Goal: Task Accomplishment & Management: Use online tool/utility

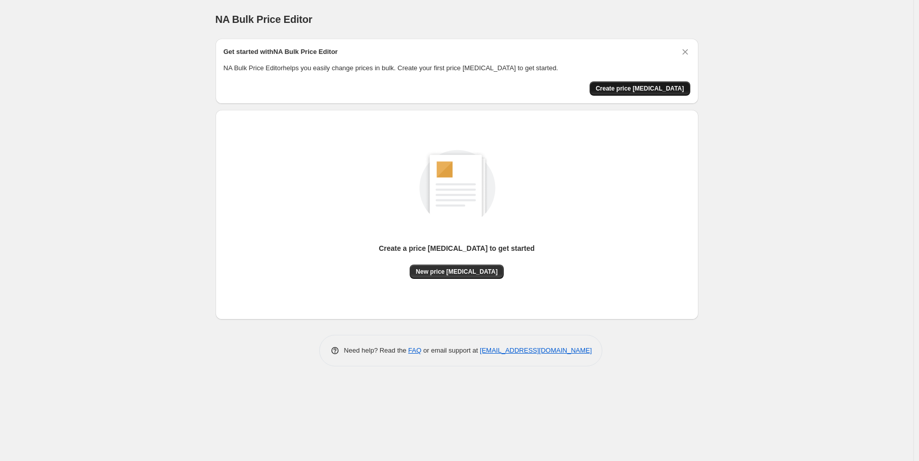
click at [644, 94] on button "Create price [MEDICAL_DATA]" at bounding box center [640, 88] width 101 height 14
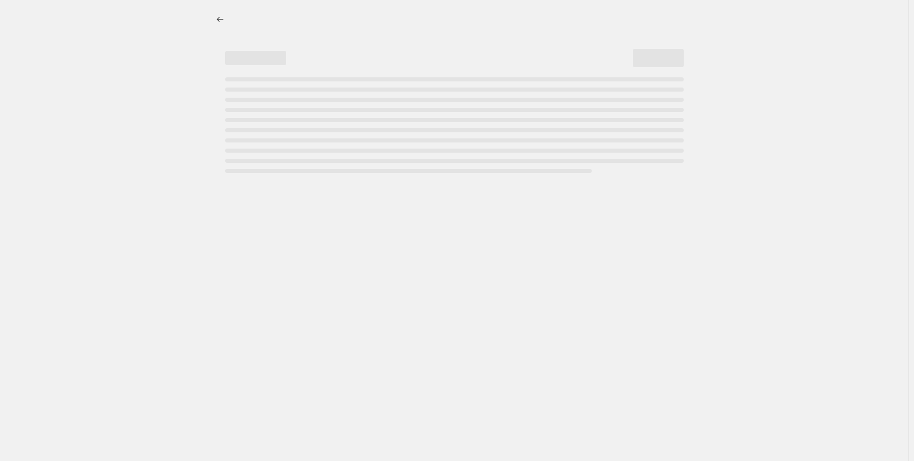
select select "percentage"
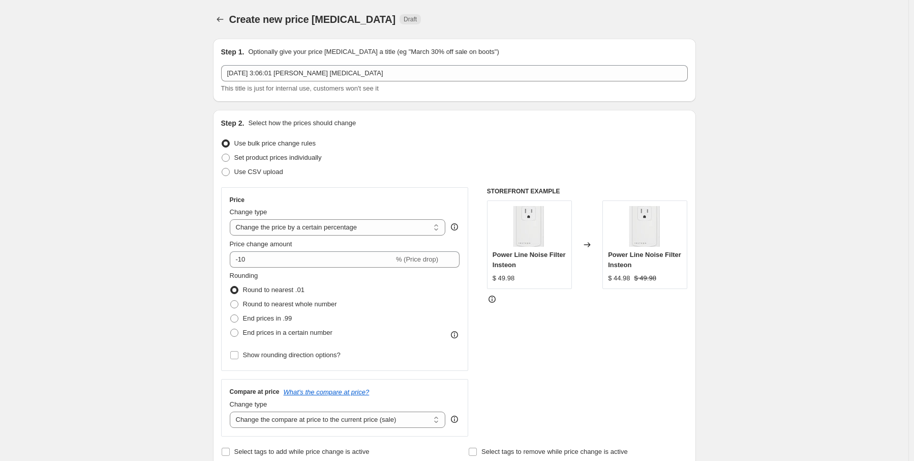
drag, startPoint x: 190, startPoint y: 166, endPoint x: 158, endPoint y: 194, distance: 42.8
drag, startPoint x: 199, startPoint y: 202, endPoint x: 168, endPoint y: 215, distance: 34.0
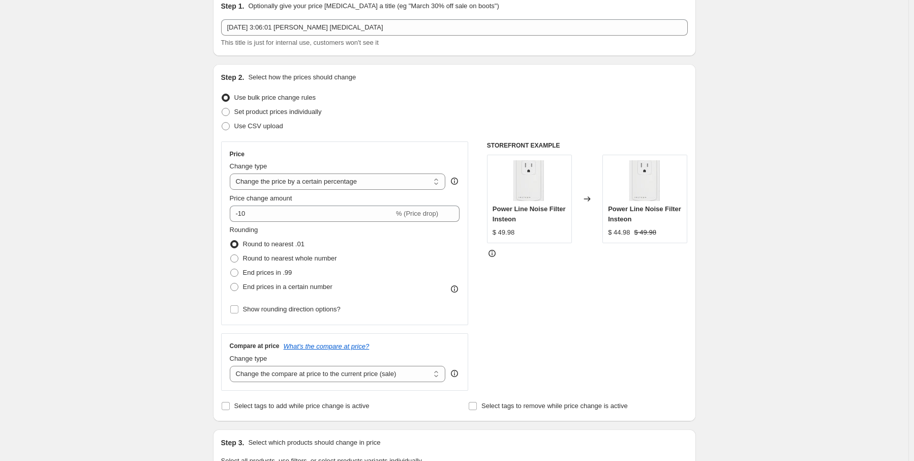
scroll to position [51, 0]
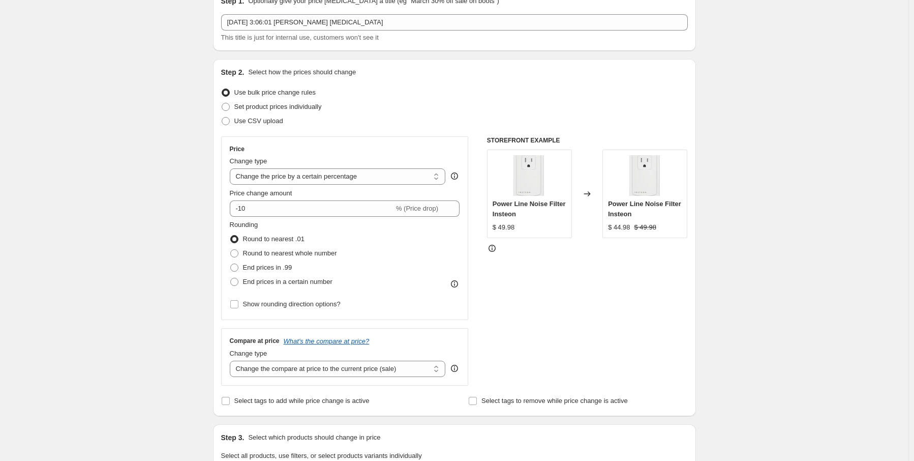
drag, startPoint x: 191, startPoint y: 203, endPoint x: 158, endPoint y: 211, distance: 34.5
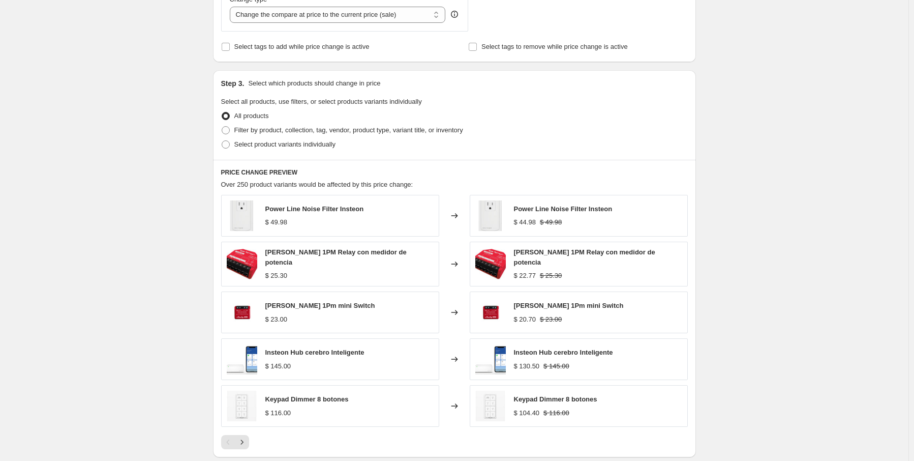
scroll to position [457, 0]
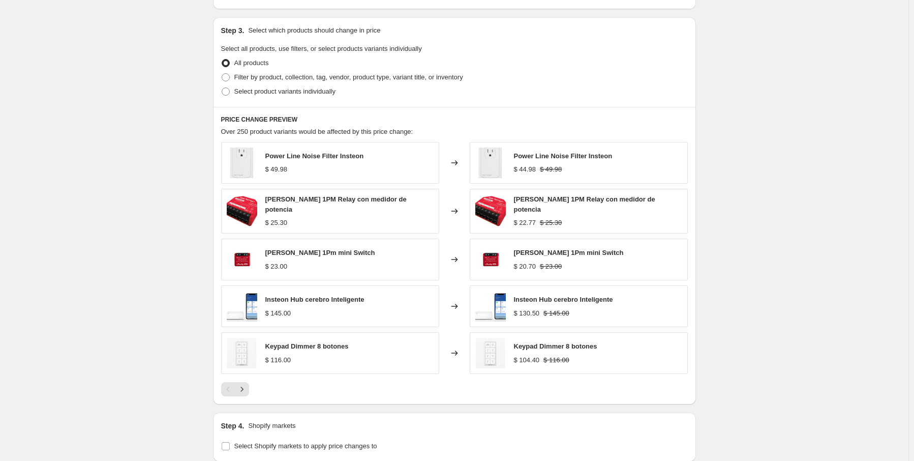
drag, startPoint x: 159, startPoint y: 196, endPoint x: 114, endPoint y: 209, distance: 46.6
click at [113, 208] on div "Create new price [MEDICAL_DATA]. This page is ready Create new price [MEDICAL_D…" at bounding box center [454, 81] width 908 height 1076
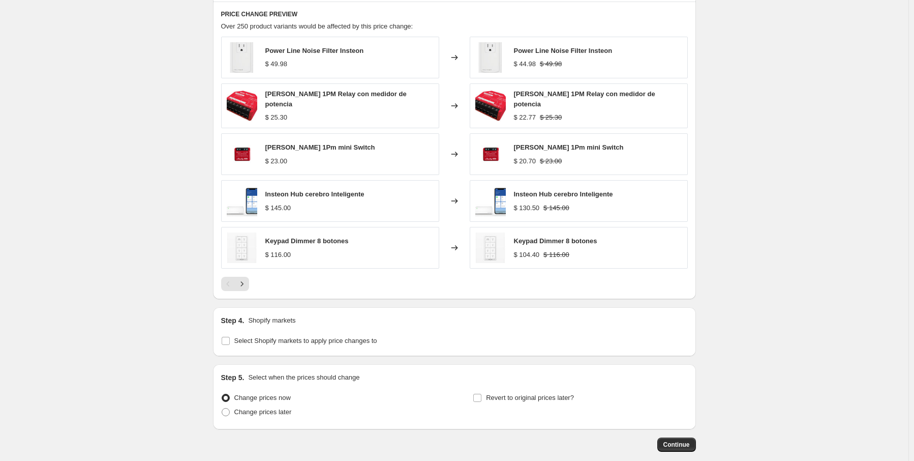
scroll to position [559, 0]
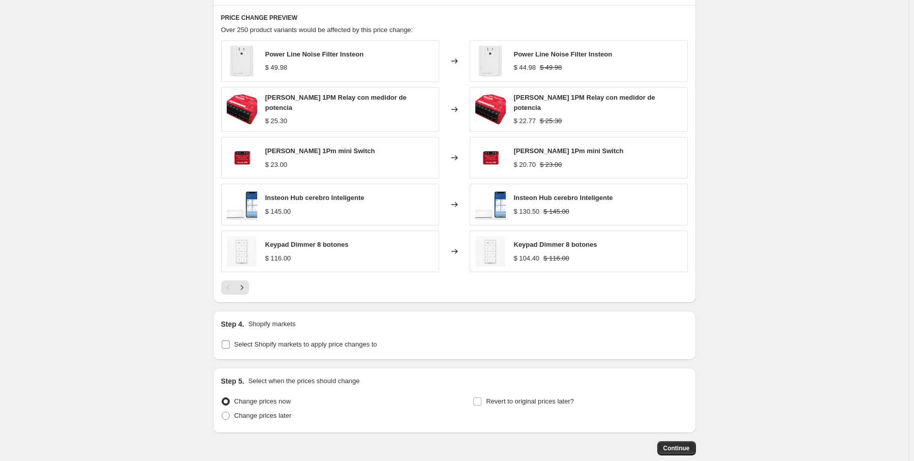
click at [232, 339] on label "Select Shopify markets to apply price changes to" at bounding box center [299, 344] width 156 height 14
click at [230, 340] on input "Select Shopify markets to apply price changes to" at bounding box center [226, 344] width 8 height 8
checkbox input "true"
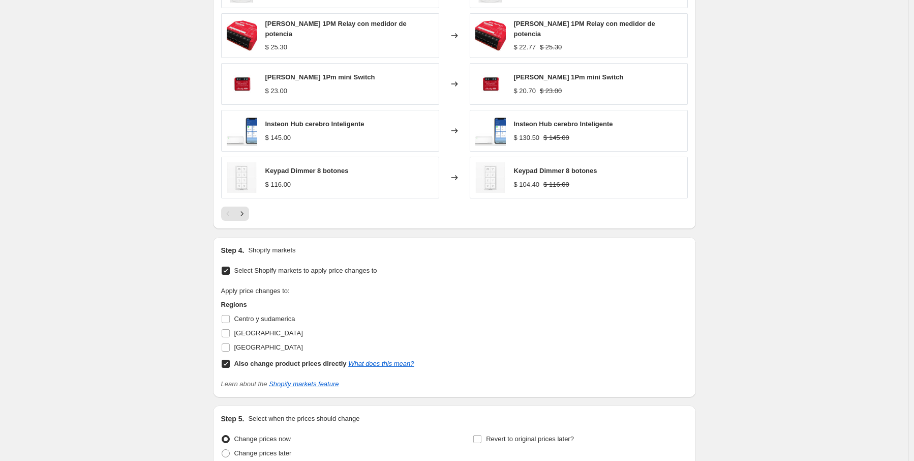
scroll to position [661, 0]
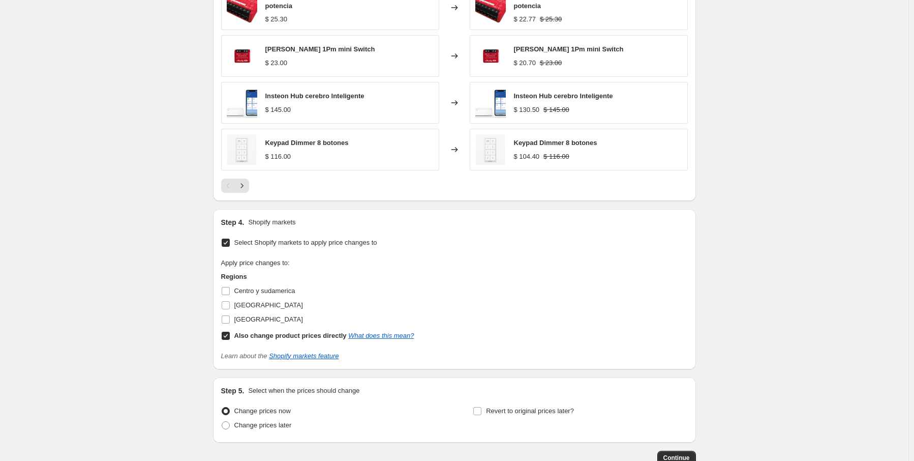
drag, startPoint x: 193, startPoint y: 288, endPoint x: 84, endPoint y: 298, distance: 109.3
click at [227, 287] on input "Centro y sudamerica" at bounding box center [226, 291] width 8 height 8
checkbox input "true"
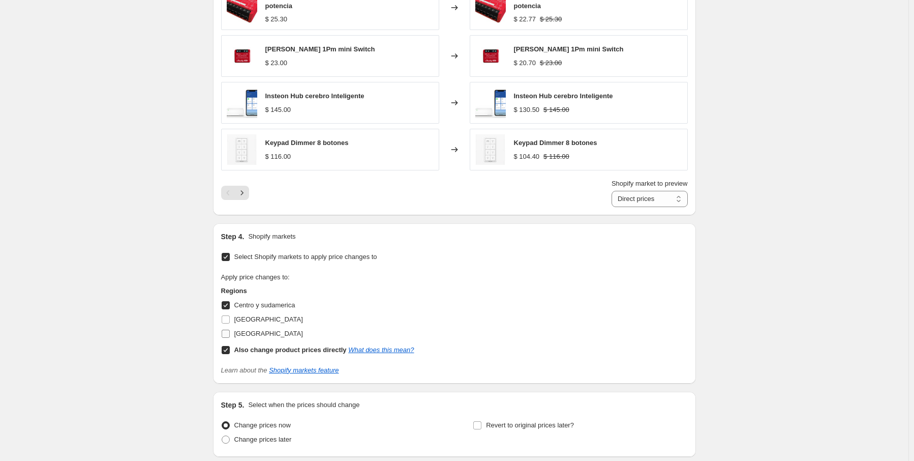
click at [229, 330] on input "[GEOGRAPHIC_DATA]" at bounding box center [226, 333] width 8 height 8
checkbox input "true"
drag, startPoint x: 188, startPoint y: 303, endPoint x: 145, endPoint y: 310, distance: 43.7
click at [394, 346] on link "What does this mean?" at bounding box center [381, 350] width 66 height 8
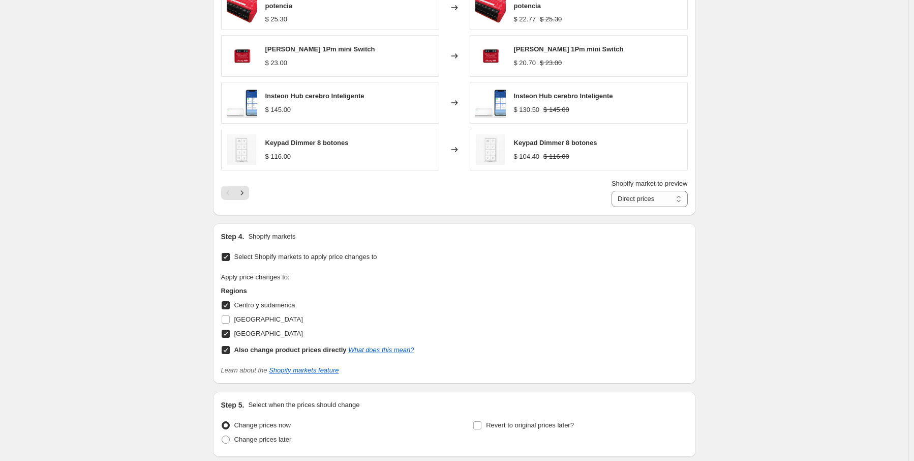
drag, startPoint x: 177, startPoint y: 204, endPoint x: 138, endPoint y: 214, distance: 39.9
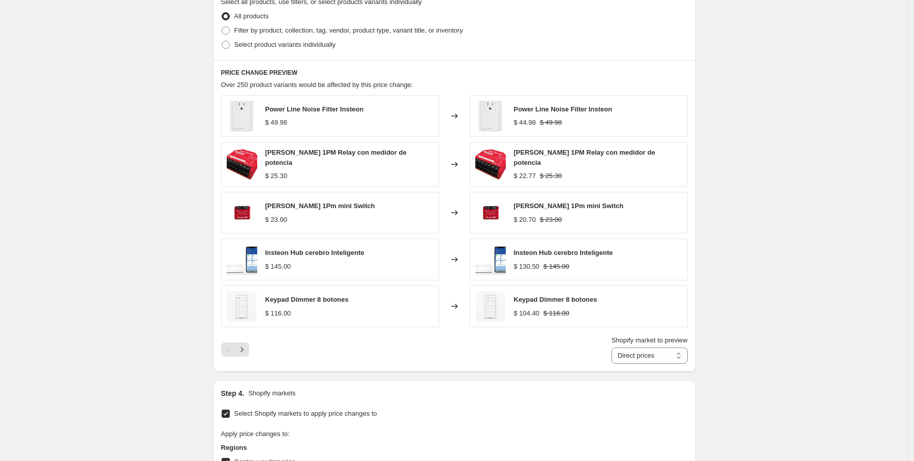
scroll to position [508, 0]
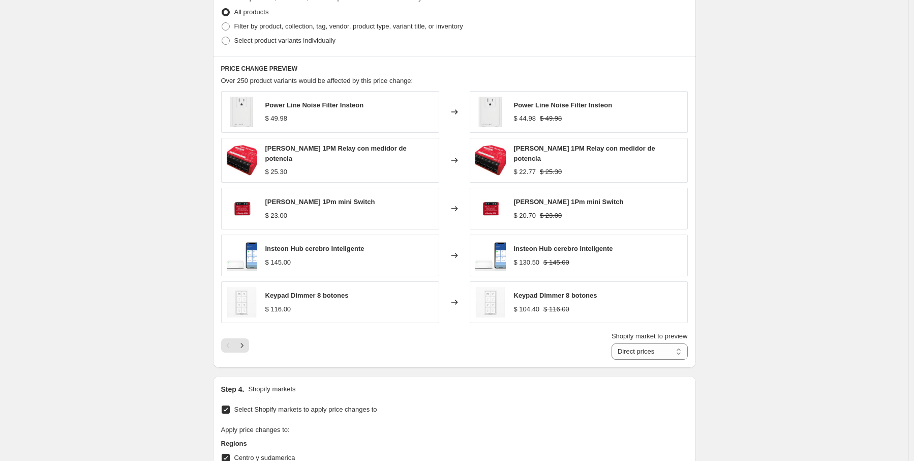
drag, startPoint x: 149, startPoint y: 216, endPoint x: 122, endPoint y: 255, distance: 47.5
click at [121, 244] on div "Create new price [MEDICAL_DATA]. This page is ready Create new price [MEDICAL_D…" at bounding box center [454, 93] width 908 height 1202
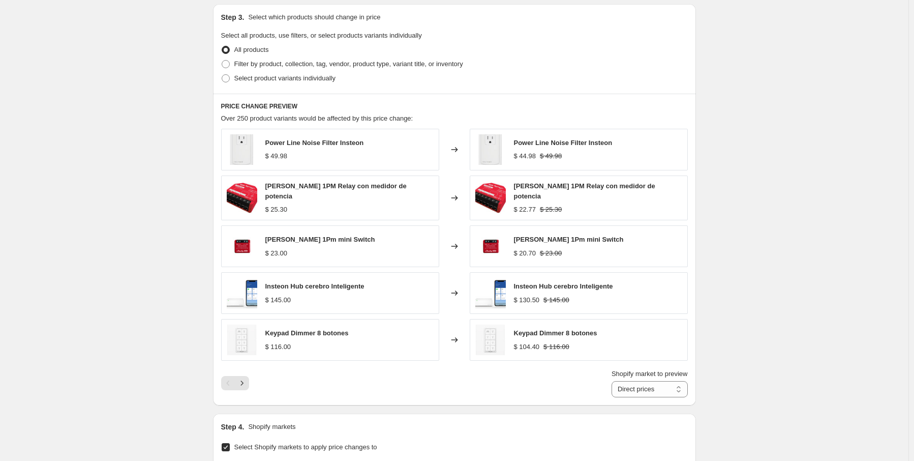
scroll to position [356, 0]
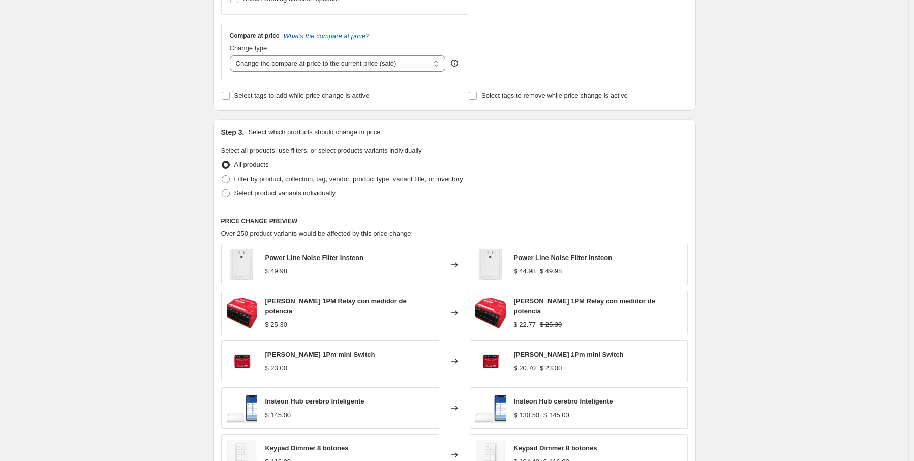
drag, startPoint x: 197, startPoint y: 206, endPoint x: 140, endPoint y: 226, distance: 59.8
click at [140, 226] on div "Create new price [MEDICAL_DATA]. This page is ready Create new price [MEDICAL_D…" at bounding box center [454, 245] width 908 height 1202
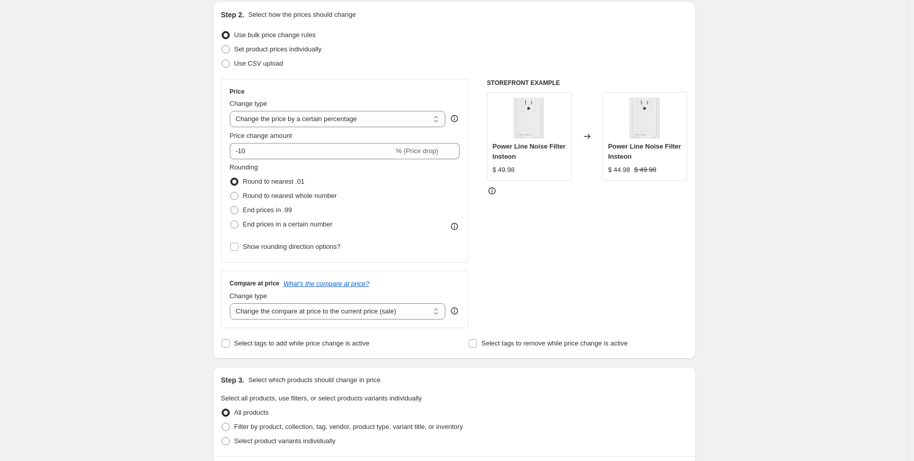
scroll to position [102, 0]
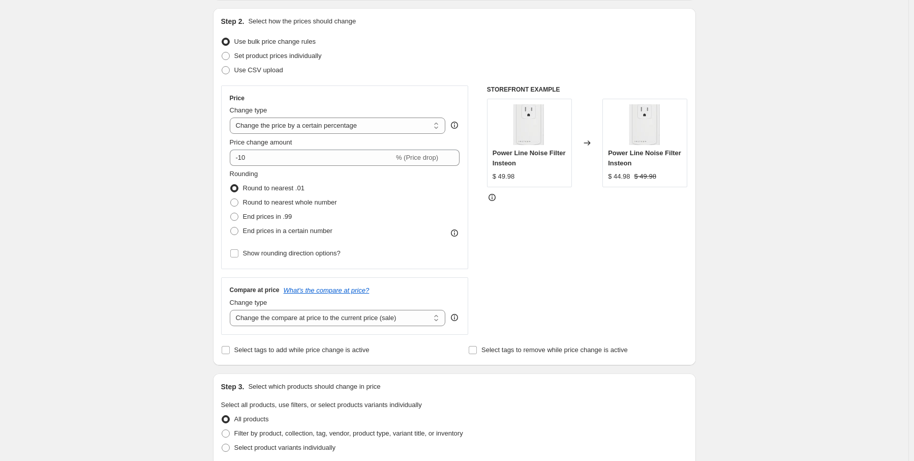
click at [229, 43] on span at bounding box center [226, 42] width 8 height 8
click at [222, 38] on input "Use bulk price change rules" at bounding box center [222, 38] width 1 height 1
click at [328, 126] on select "Change the price to a certain amount Change the price by a certain amount Chang…" at bounding box center [338, 125] width 216 height 16
select select "margin"
type input "50"
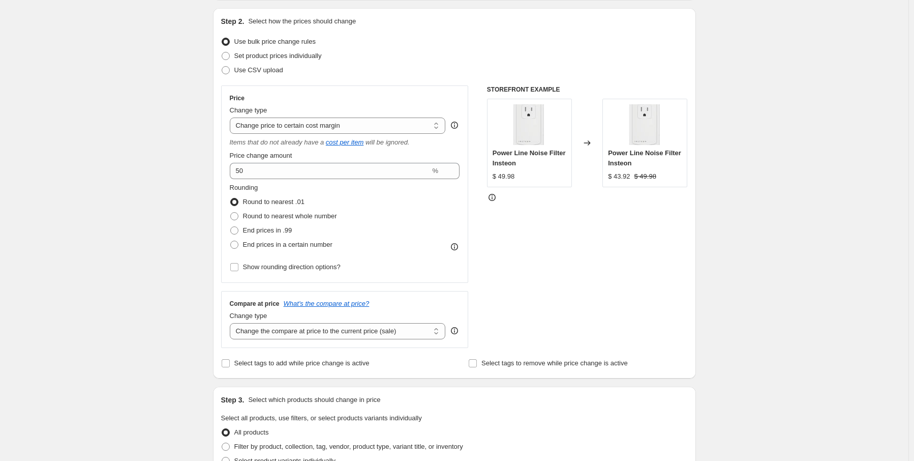
drag, startPoint x: 133, startPoint y: 105, endPoint x: 98, endPoint y: 118, distance: 38.1
drag, startPoint x: 189, startPoint y: 160, endPoint x: 149, endPoint y: 168, distance: 40.6
drag, startPoint x: 155, startPoint y: 198, endPoint x: 94, endPoint y: 228, distance: 68.2
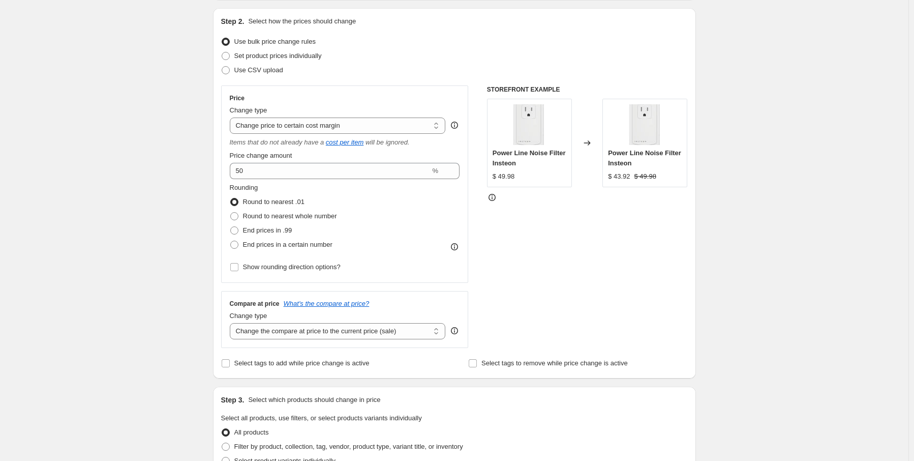
click at [344, 124] on select "Change the price to a certain amount Change the price by a certain amount Chang…" at bounding box center [338, 125] width 216 height 16
select select "percentage"
click at [232, 117] on select "Change the price to a certain amount Change the price by a certain amount Chang…" at bounding box center [338, 125] width 216 height 16
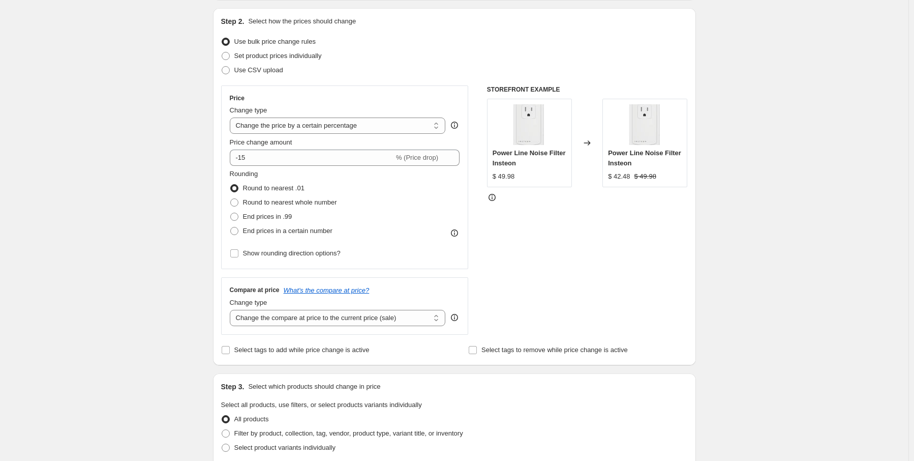
click at [275, 157] on input "-15" at bounding box center [312, 157] width 164 height 16
drag, startPoint x: 260, startPoint y: 159, endPoint x: 229, endPoint y: 159, distance: 31.5
click at [229, 159] on div "Price Change type Change the price to a certain amount Change the price by a ce…" at bounding box center [345, 177] width 248 height 184
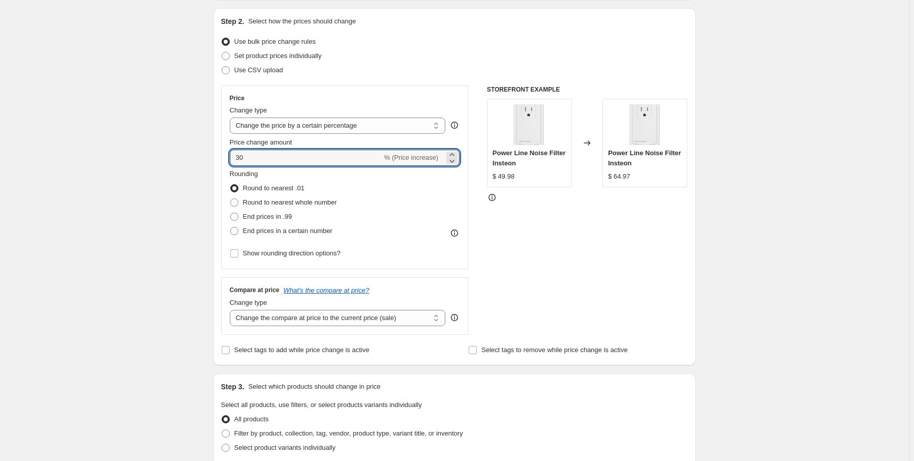
drag, startPoint x: 269, startPoint y: 150, endPoint x: 206, endPoint y: 155, distance: 62.7
drag, startPoint x: 220, startPoint y: 158, endPoint x: 193, endPoint y: 156, distance: 26.5
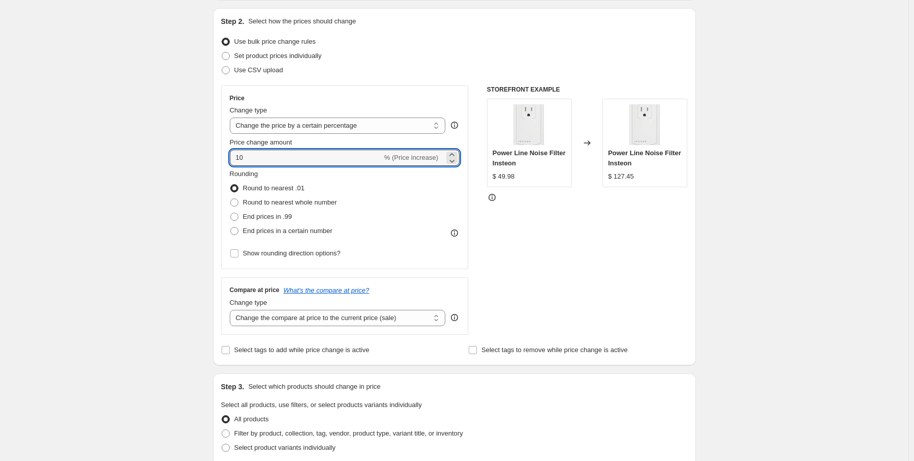
type input "10"
drag, startPoint x: 136, startPoint y: 164, endPoint x: 241, endPoint y: 167, distance: 105.3
drag, startPoint x: 264, startPoint y: 160, endPoint x: 211, endPoint y: 161, distance: 52.9
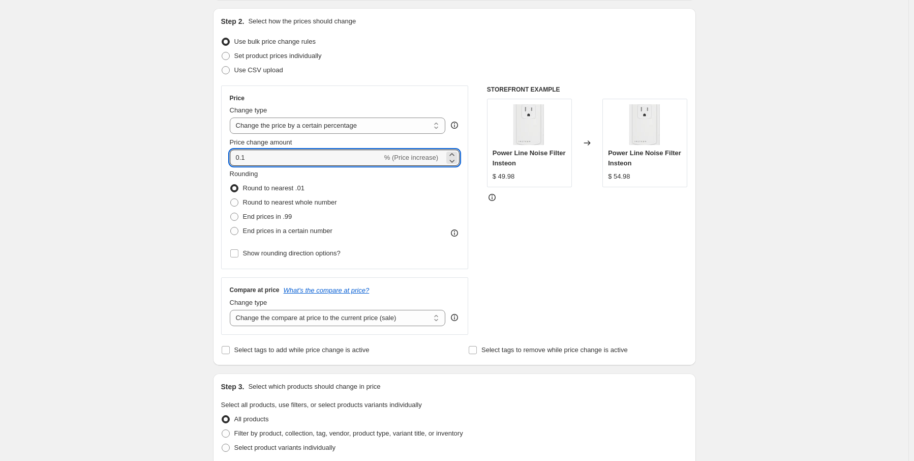
type input "0.1"
drag, startPoint x: 228, startPoint y: 162, endPoint x: 164, endPoint y: 160, distance: 64.1
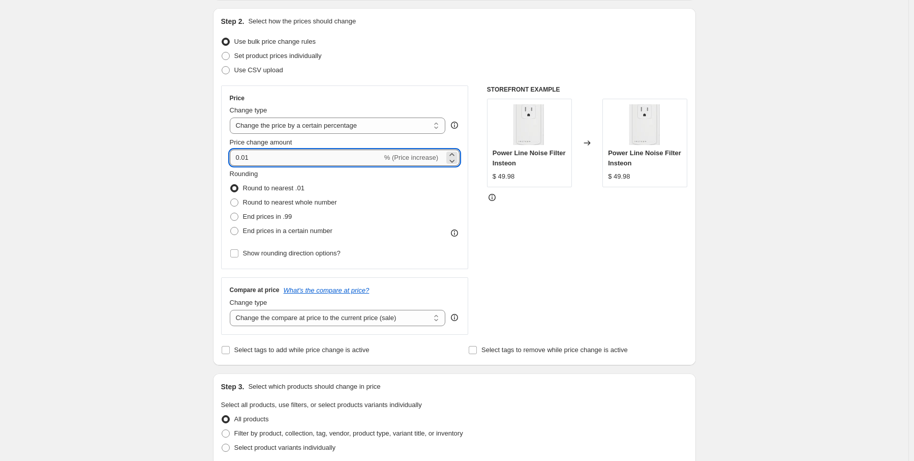
click at [263, 154] on input "0.01" at bounding box center [306, 157] width 152 height 16
click at [263, 159] on input "0.05" at bounding box center [306, 157] width 152 height 16
type input "0.03"
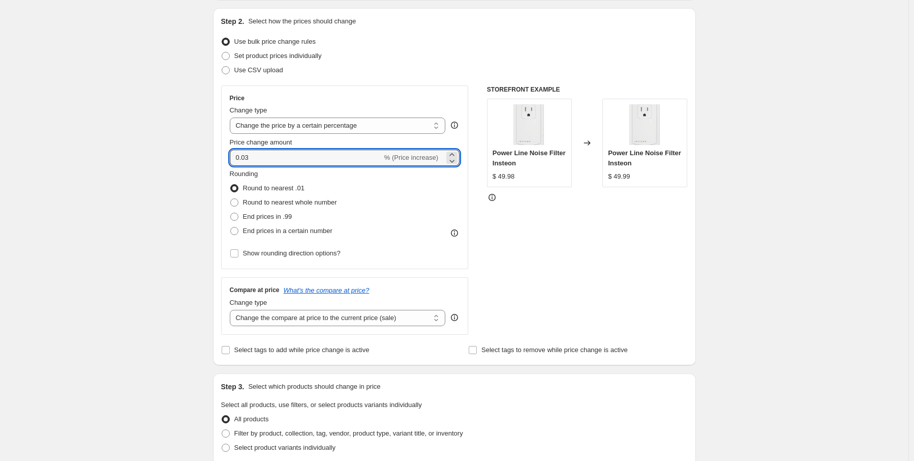
drag, startPoint x: 190, startPoint y: 165, endPoint x: 112, endPoint y: 168, distance: 77.8
type input "0"
drag, startPoint x: 118, startPoint y: 164, endPoint x: 107, endPoint y: 166, distance: 12.0
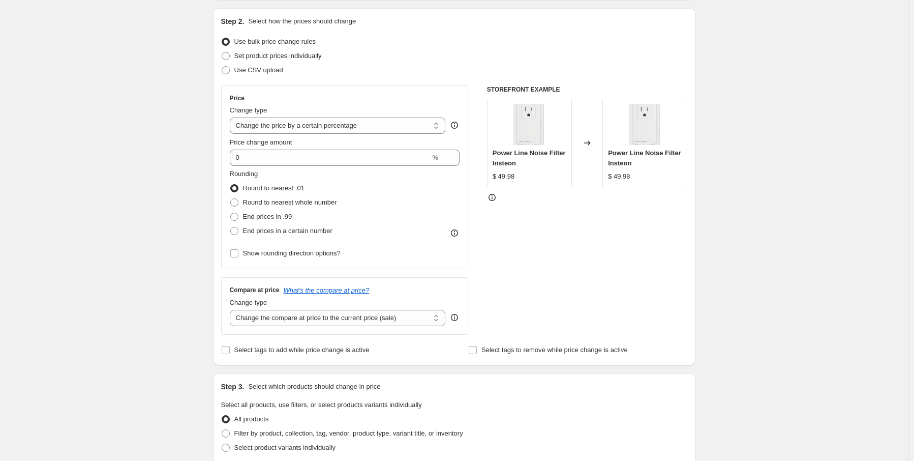
scroll to position [305, 0]
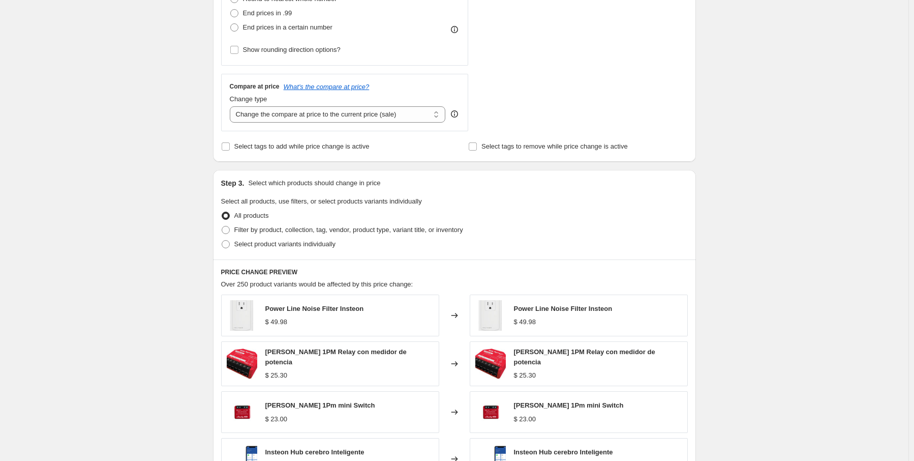
drag, startPoint x: 177, startPoint y: 188, endPoint x: 147, endPoint y: 215, distance: 40.3
click at [147, 215] on div "Create new price [MEDICAL_DATA]. This page is ready Create new price [MEDICAL_D…" at bounding box center [454, 296] width 908 height 1202
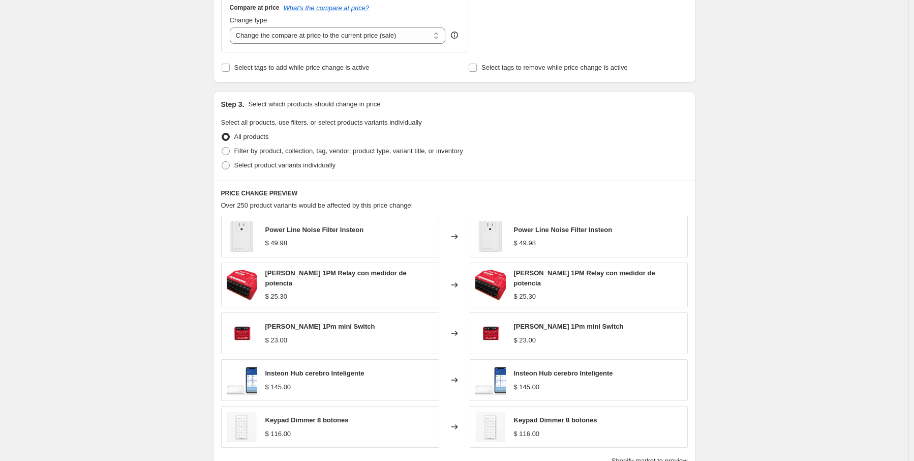
scroll to position [407, 0]
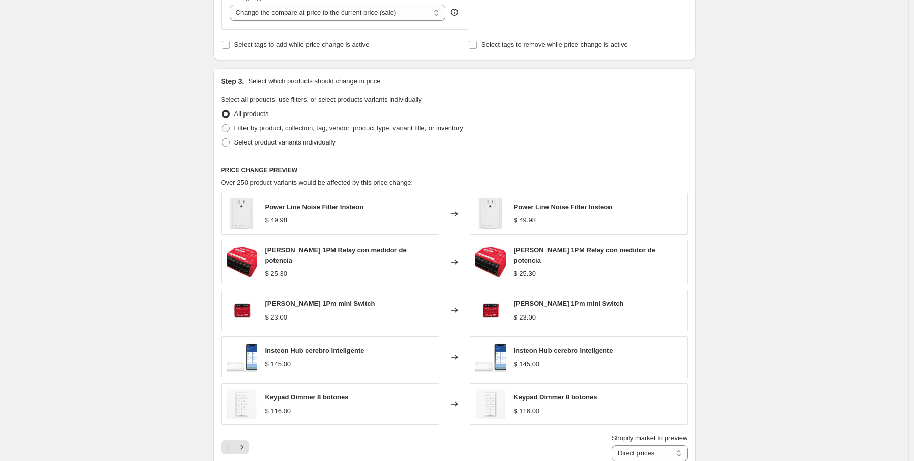
drag, startPoint x: 171, startPoint y: 171, endPoint x: 139, endPoint y: 186, distance: 34.6
click at [139, 186] on div "Create new price [MEDICAL_DATA]. This page is ready Create new price [MEDICAL_D…" at bounding box center [454, 194] width 908 height 1202
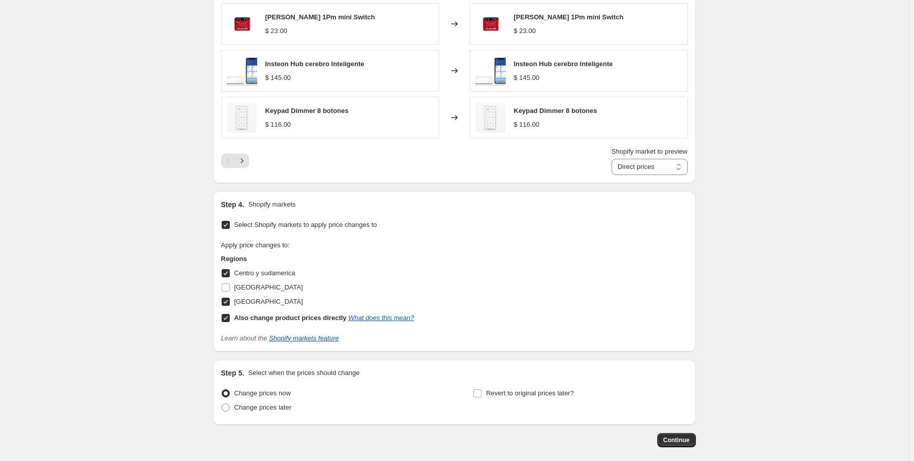
scroll to position [712, 0]
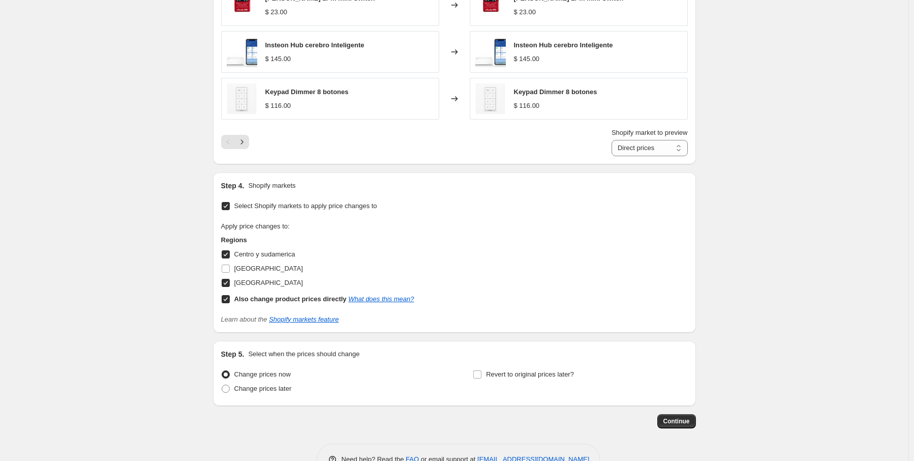
click at [230, 297] on input "Also change product prices directly What does this mean?" at bounding box center [226, 299] width 8 height 8
checkbox input "false"
select select "96151503157"
click at [482, 373] on span at bounding box center [477, 374] width 9 height 9
click at [481, 373] on input "Revert to original prices later?" at bounding box center [477, 374] width 8 height 8
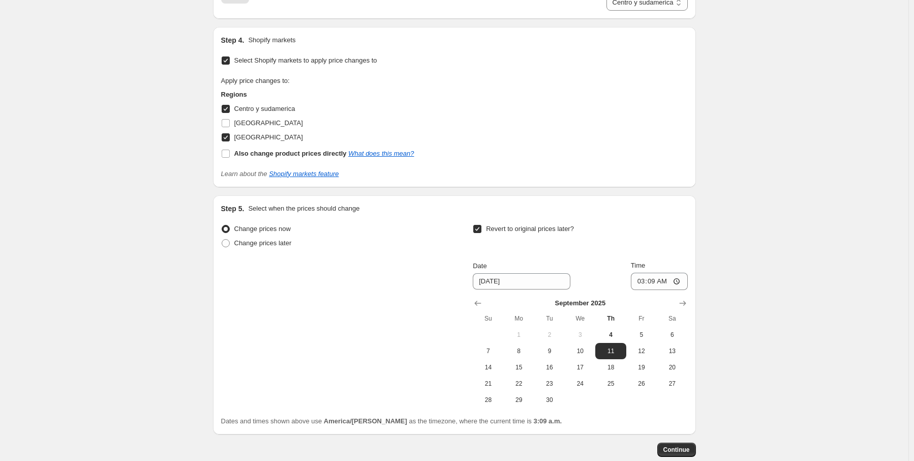
scroll to position [864, 0]
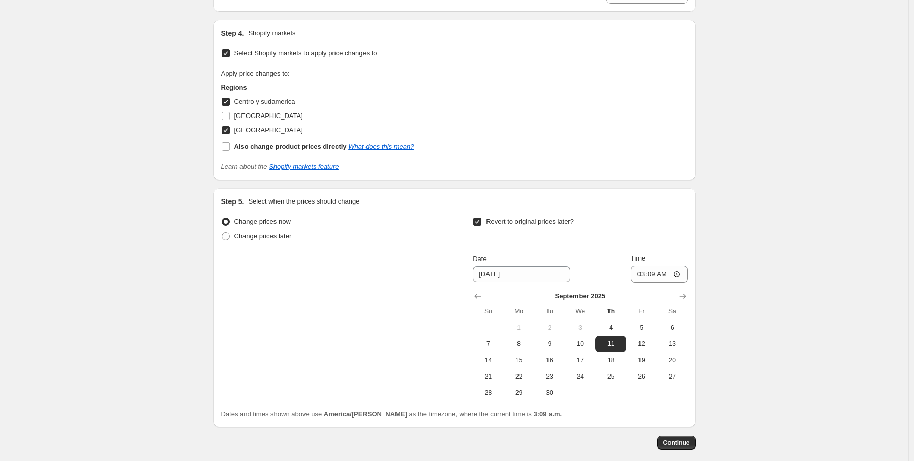
click at [479, 218] on input "Revert to original prices later?" at bounding box center [477, 222] width 8 height 8
checkbox input "false"
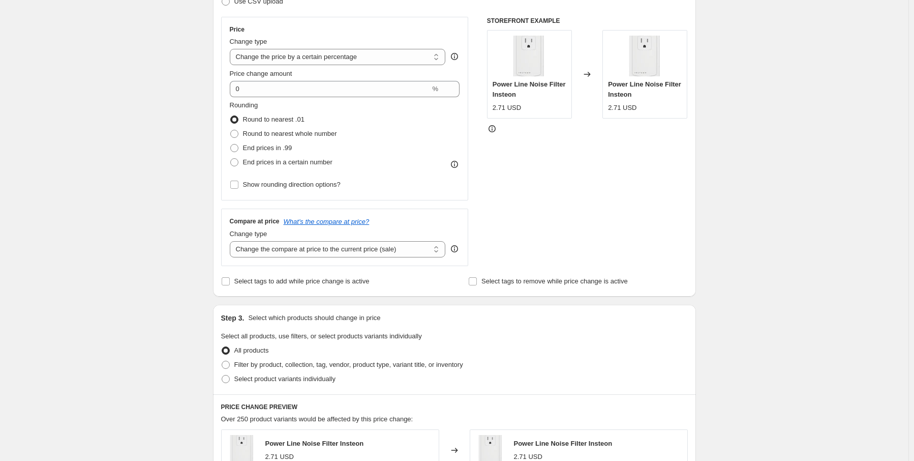
scroll to position [0, 0]
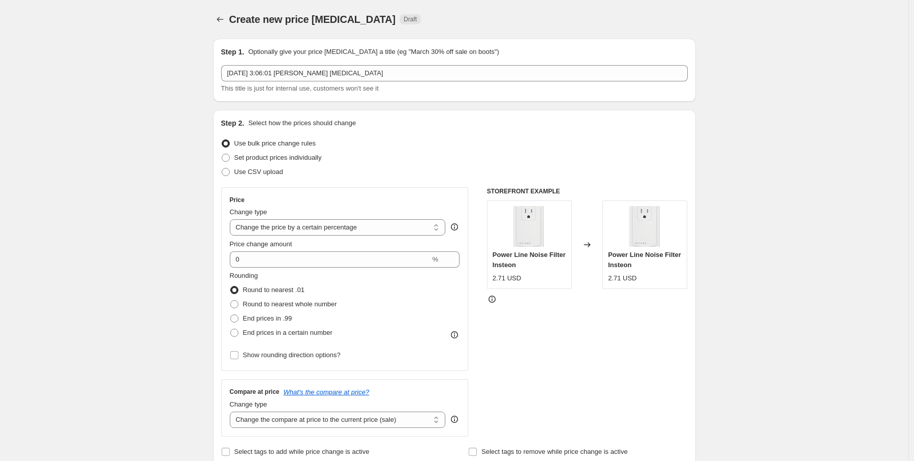
drag, startPoint x: 171, startPoint y: 222, endPoint x: 163, endPoint y: 224, distance: 8.4
drag, startPoint x: 163, startPoint y: 224, endPoint x: 98, endPoint y: 234, distance: 65.9
click at [229, 19] on div at bounding box center [221, 19] width 16 height 14
click at [222, 21] on icon "Price change jobs" at bounding box center [220, 19] width 10 height 10
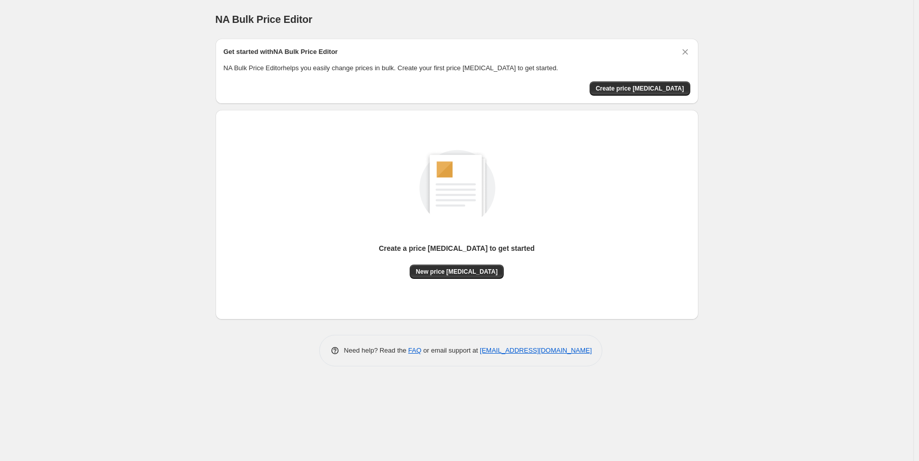
drag, startPoint x: 170, startPoint y: 149, endPoint x: 129, endPoint y: 161, distance: 42.5
click at [129, 161] on div "NA Bulk Price Editor. This page is ready NA Bulk Price Editor Get started with …" at bounding box center [456, 230] width 913 height 461
